Goal: Task Accomplishment & Management: Use online tool/utility

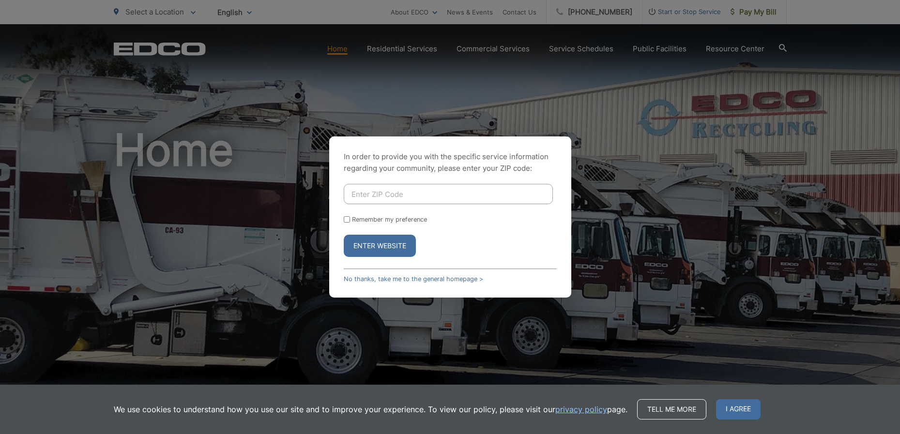
click at [424, 194] on input "Enter ZIP Code" at bounding box center [448, 194] width 209 height 20
type input "90620"
click at [348, 218] on input "Remember my preference" at bounding box center [347, 219] width 6 height 6
checkbox input "true"
click at [390, 242] on button "Enter Website" at bounding box center [380, 246] width 72 height 22
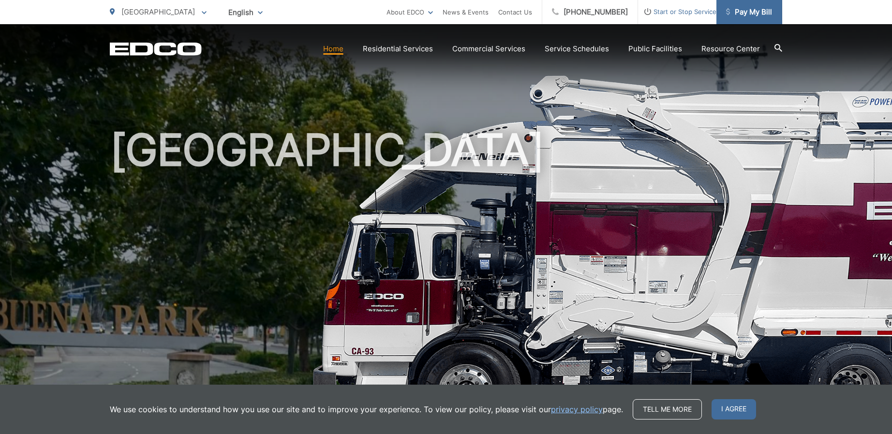
click at [748, 7] on span "Pay My Bill" at bounding box center [749, 12] width 46 height 12
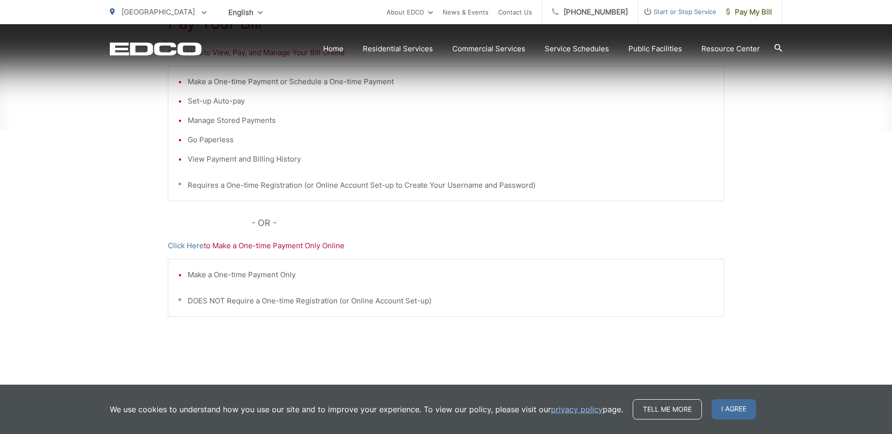
scroll to position [242, 0]
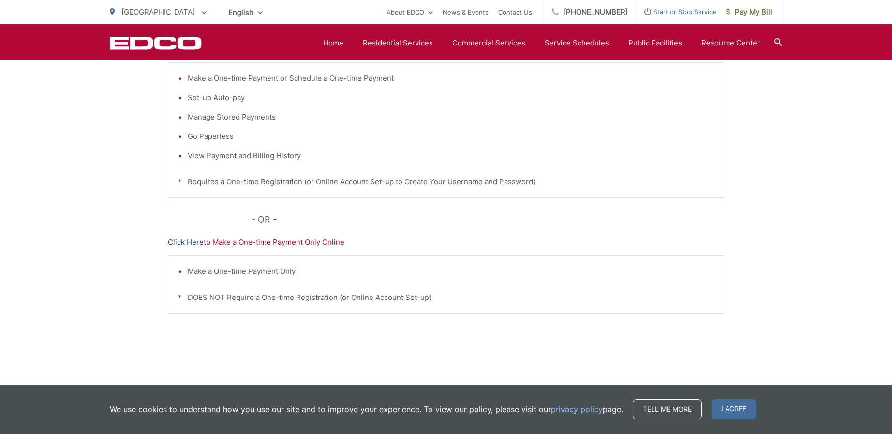
click at [183, 242] on link "Click Here" at bounding box center [186, 243] width 36 height 12
click at [191, 241] on link "Click Here" at bounding box center [186, 243] width 36 height 12
